Goal: Obtain resource: Download file/media

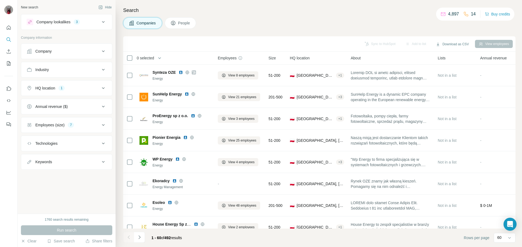
click at [139, 57] on span "0 selected" at bounding box center [145, 57] width 17 height 5
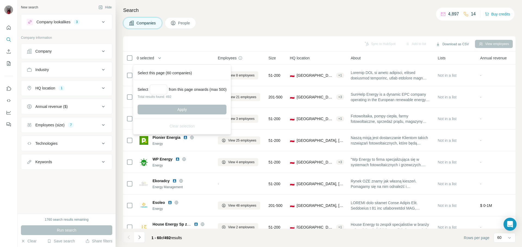
click at [126, 57] on th "0 selected" at bounding box center [166, 58] width 87 height 13
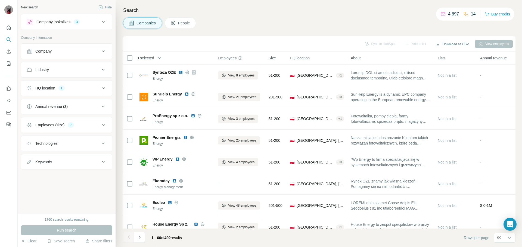
click at [134, 58] on div "0 selected" at bounding box center [143, 57] width 21 height 5
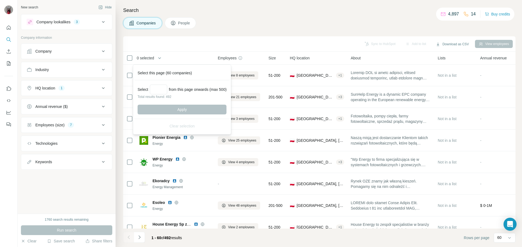
click at [133, 59] on div "0 selected" at bounding box center [143, 57] width 21 height 5
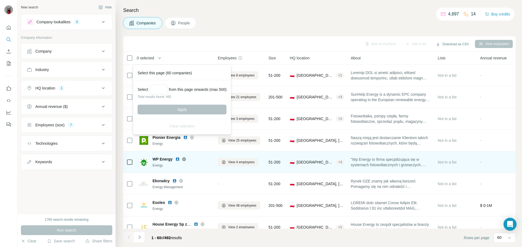
click at [240, 36] on div "Sync to HubSpot Add to list Download as CSV View employees" at bounding box center [319, 43] width 392 height 15
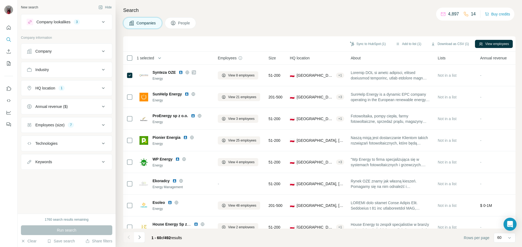
click at [162, 58] on icon "button" at bounding box center [159, 57] width 5 height 5
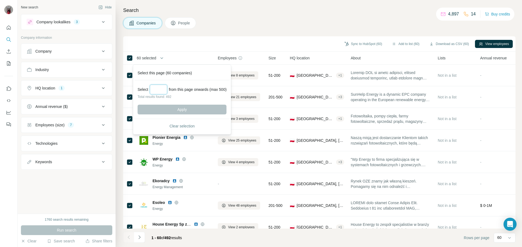
click at [155, 90] on input "Select a number (up to 500)" at bounding box center [158, 90] width 17 height 10
click at [287, 22] on div "Companies People" at bounding box center [319, 22] width 392 height 11
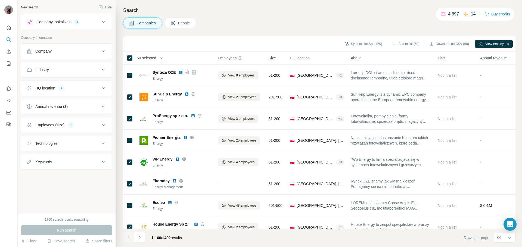
scroll to position [109, 0]
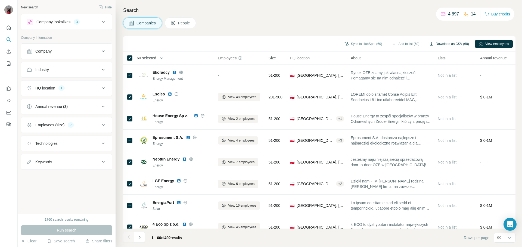
click at [451, 44] on button "Download as CSV (60)" at bounding box center [448, 44] width 47 height 8
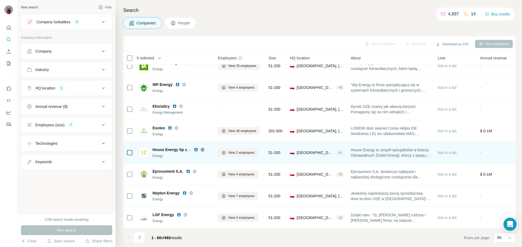
scroll to position [82, 0]
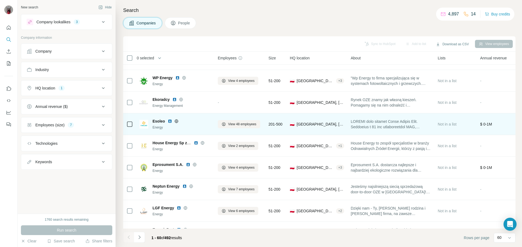
click at [171, 123] on img at bounding box center [170, 121] width 4 height 4
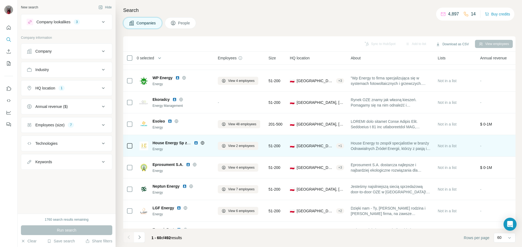
click at [196, 143] on img at bounding box center [196, 143] width 4 height 4
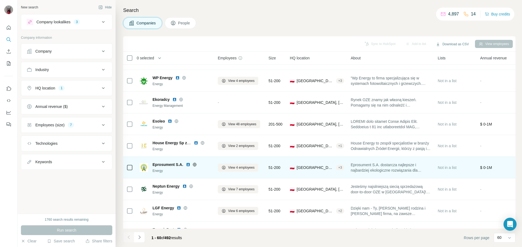
click at [188, 165] on img at bounding box center [188, 165] width 4 height 4
click at [195, 166] on icon at bounding box center [194, 165] width 4 height 4
drag, startPoint x: 152, startPoint y: 164, endPoint x: 176, endPoint y: 166, distance: 23.9
click at [176, 166] on div "Eprosument S.A. Energy" at bounding box center [175, 167] width 72 height 11
copy span "Eprosument"
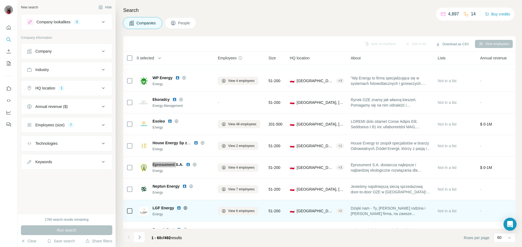
scroll to position [136, 0]
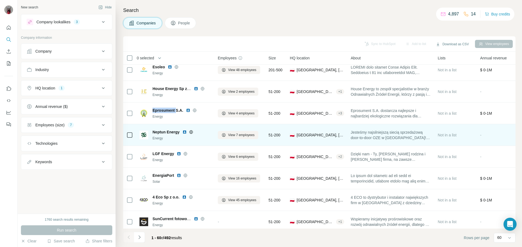
click at [185, 132] on img at bounding box center [184, 132] width 4 height 4
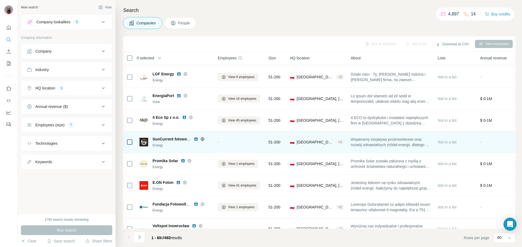
scroll to position [217, 0]
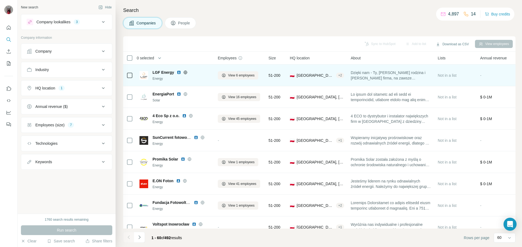
click at [177, 73] on img at bounding box center [179, 72] width 4 height 4
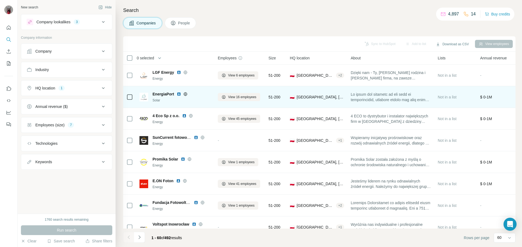
click at [179, 94] on img at bounding box center [179, 94] width 4 height 4
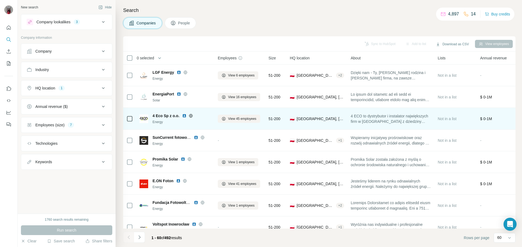
click at [184, 116] on img at bounding box center [184, 116] width 4 height 4
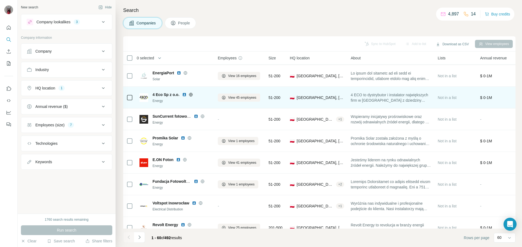
scroll to position [245, 0]
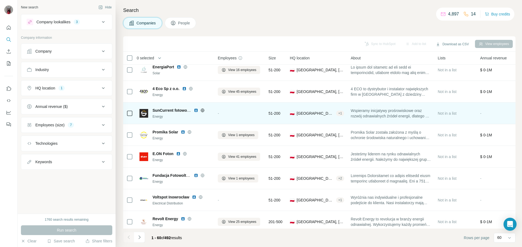
click at [195, 110] on img at bounding box center [196, 110] width 4 height 4
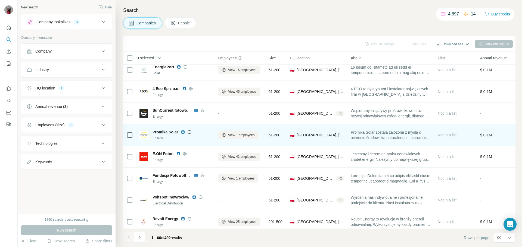
click at [183, 132] on img at bounding box center [183, 132] width 4 height 4
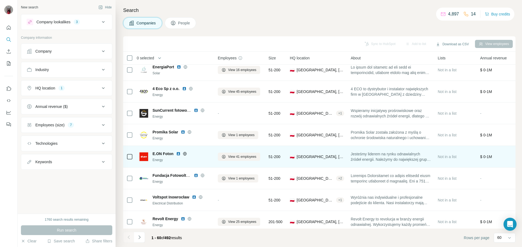
click at [177, 155] on img at bounding box center [178, 154] width 4 height 4
click at [184, 155] on icon at bounding box center [185, 154] width 4 height 4
drag, startPoint x: 173, startPoint y: 154, endPoint x: 151, endPoint y: 153, distance: 22.0
click at [151, 153] on div "E.ON Foton Energy" at bounding box center [175, 156] width 72 height 11
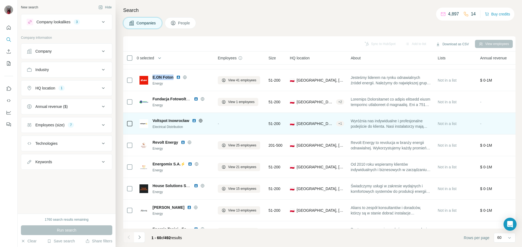
scroll to position [326, 0]
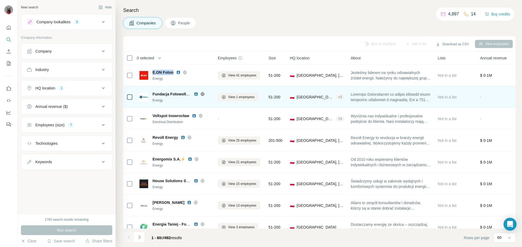
click at [196, 95] on img at bounding box center [196, 94] width 4 height 4
click at [204, 95] on icon at bounding box center [202, 94] width 4 height 4
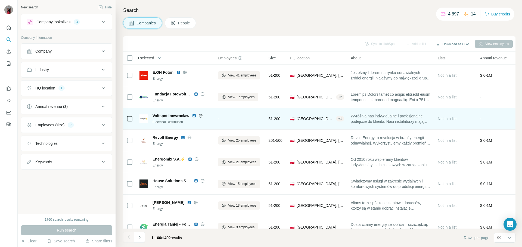
click at [195, 117] on img at bounding box center [194, 116] width 4 height 4
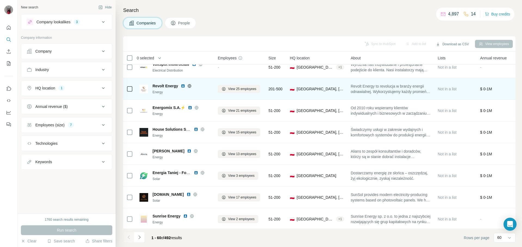
scroll to position [380, 0]
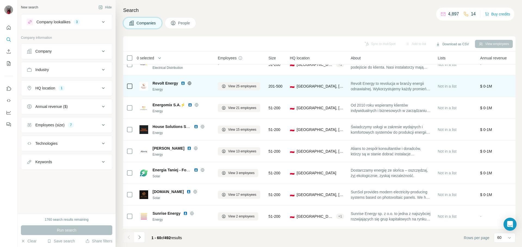
click at [184, 83] on img at bounding box center [183, 83] width 4 height 4
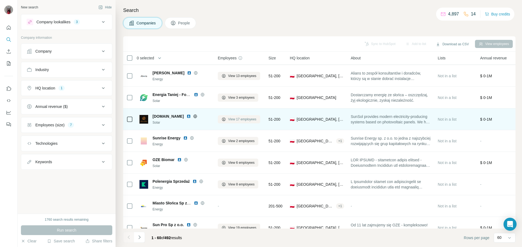
scroll to position [462, 0]
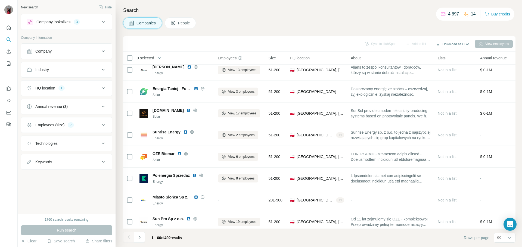
click at [239, 13] on h4 "Search" at bounding box center [319, 11] width 392 height 8
click at [351, 20] on div "Companies People" at bounding box center [319, 22] width 392 height 11
click at [261, 21] on div "Companies People" at bounding box center [319, 22] width 392 height 11
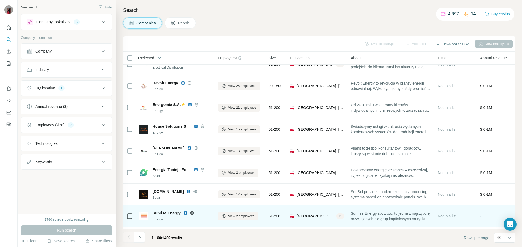
scroll to position [380, 0]
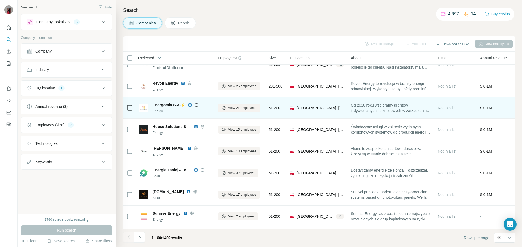
click at [190, 106] on img at bounding box center [190, 105] width 4 height 4
